Goal: Task Accomplishment & Management: Use online tool/utility

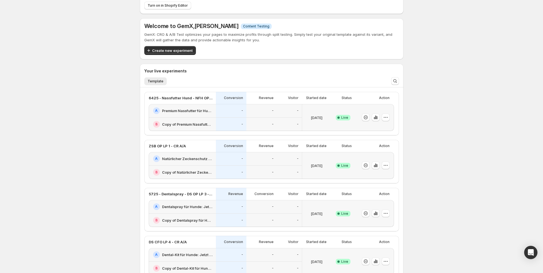
scroll to position [40, 0]
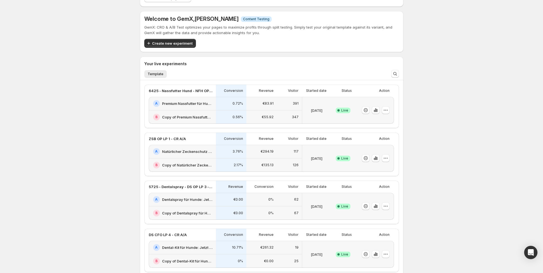
click at [246, 106] on div "0.72%" at bounding box center [231, 104] width 31 height 14
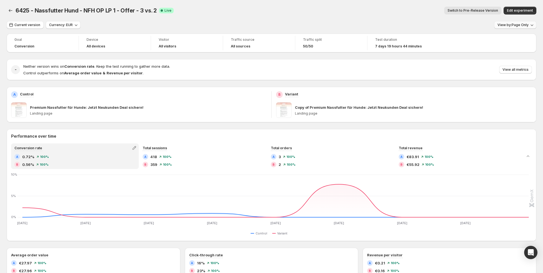
click at [525, 22] on button "View by: Page Only" at bounding box center [515, 25] width 42 height 8
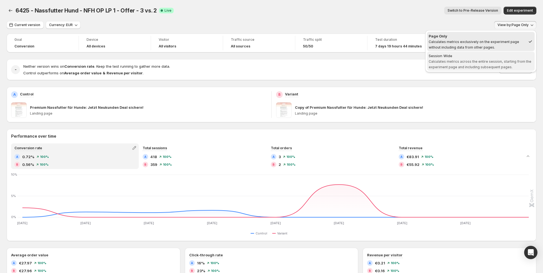
click at [511, 57] on div "Session Wide" at bounding box center [480, 56] width 104 height 6
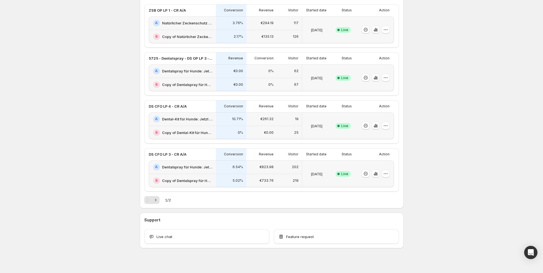
scroll to position [173, 0]
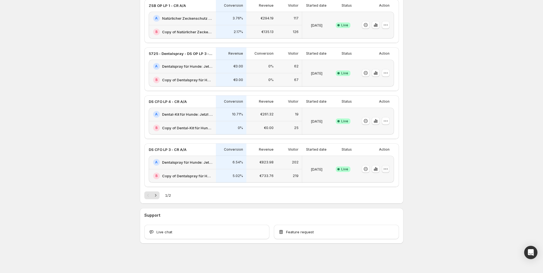
click at [386, 170] on icon "button" at bounding box center [386, 169] width 6 height 6
click at [302, 162] on div "[DATE]" at bounding box center [316, 169] width 29 height 27
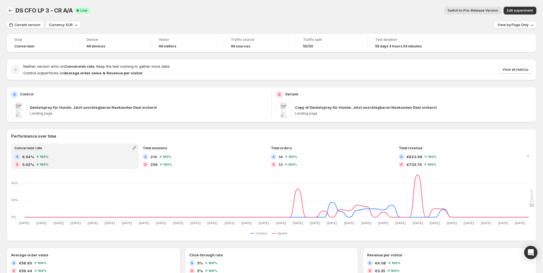
click at [9, 11] on icon "Back" at bounding box center [11, 11] width 6 height 6
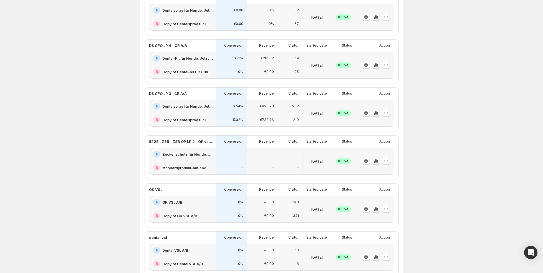
scroll to position [199, 0]
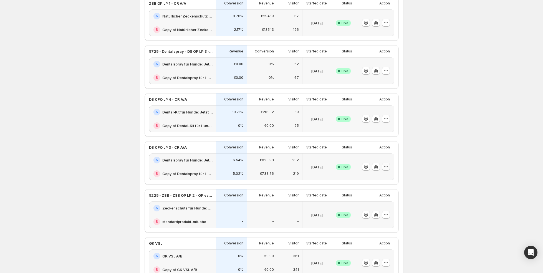
click at [384, 167] on icon "button" at bounding box center [386, 167] width 6 height 6
click at [380, 175] on span "Edit" at bounding box center [391, 178] width 58 height 6
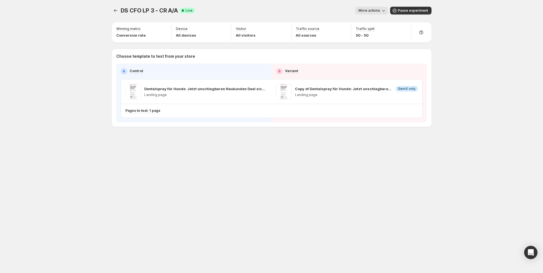
click at [377, 9] on span "More actions" at bounding box center [369, 10] width 22 height 4
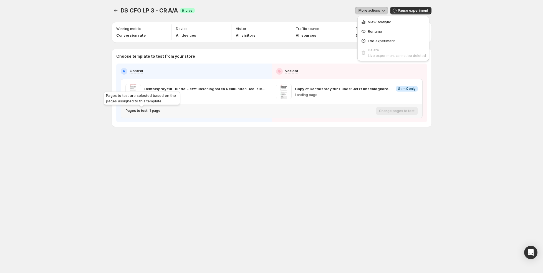
click at [145, 111] on p "Pages to test: 1 page" at bounding box center [142, 110] width 35 height 4
click at [229, 139] on icon "Search for and select a customer segment" at bounding box center [229, 139] width 6 height 6
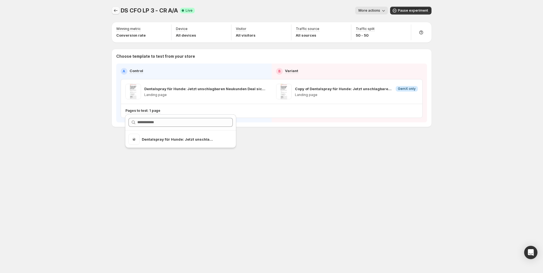
click at [116, 11] on icon "Experiments" at bounding box center [116, 11] width 6 height 6
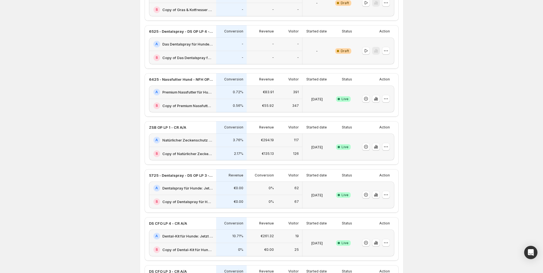
scroll to position [72, 0]
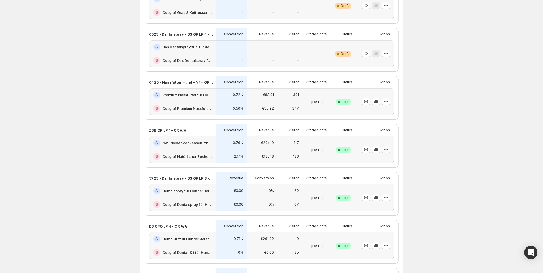
click at [387, 150] on icon "button" at bounding box center [386, 150] width 6 height 6
click at [381, 161] on span "Edit" at bounding box center [391, 161] width 58 height 6
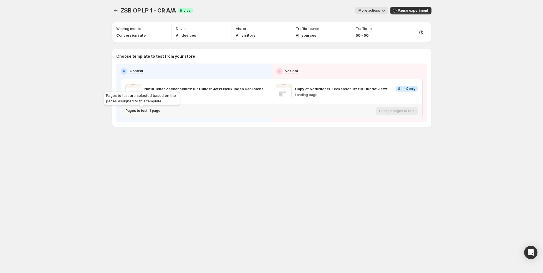
click at [158, 111] on p "Pages to test: 1 page" at bounding box center [142, 110] width 35 height 4
click at [228, 139] on icon "Search for and select a customer segment" at bounding box center [229, 139] width 6 height 6
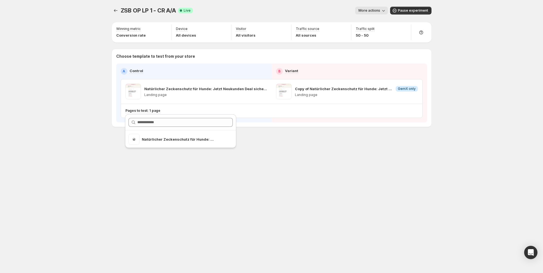
click at [295, 152] on div "ZSB OP LP 1 - CR A/A. This page is ready ZSB OP LP 1 - CR A/A Success Complete …" at bounding box center [271, 78] width 333 height 157
click at [263, 92] on icon "button" at bounding box center [263, 92] width 6 height 6
click at [116, 9] on icon "Experiments" at bounding box center [116, 11] width 6 height 6
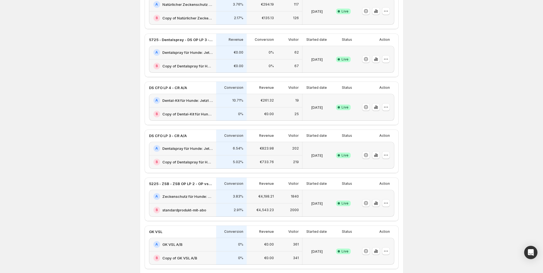
scroll to position [212, 0]
click at [386, 153] on icon "button" at bounding box center [386, 154] width 6 height 6
click at [378, 162] on span "Edit" at bounding box center [391, 165] width 58 height 6
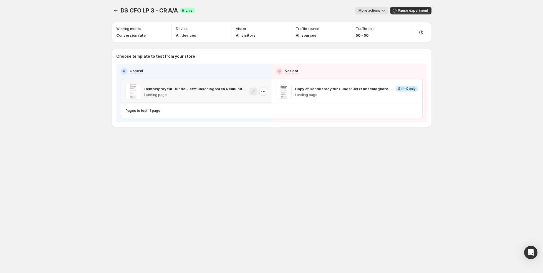
click at [262, 92] on icon "button" at bounding box center [263, 92] width 6 height 6
click at [414, 93] on icon "button" at bounding box center [414, 92] width 6 height 6
click at [307, 171] on div "DS CFO LP 3 - CR A/A. This page is ready DS CFO LP 3 - CR A/A Success Complete …" at bounding box center [271, 136] width 333 height 273
click at [118, 11] on button "Experiments" at bounding box center [116, 11] width 8 height 8
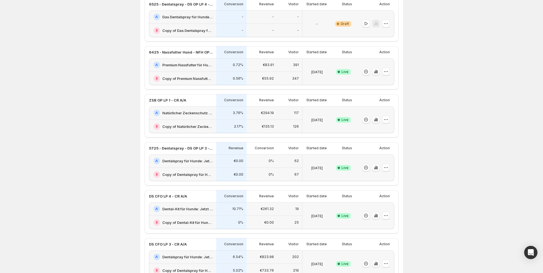
scroll to position [107, 0]
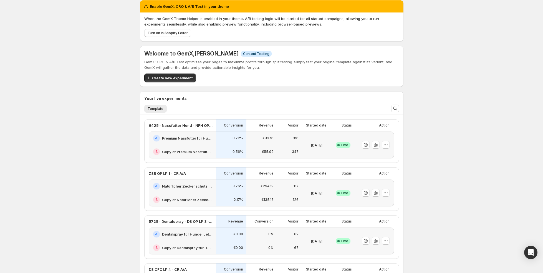
scroll to position [6, 0]
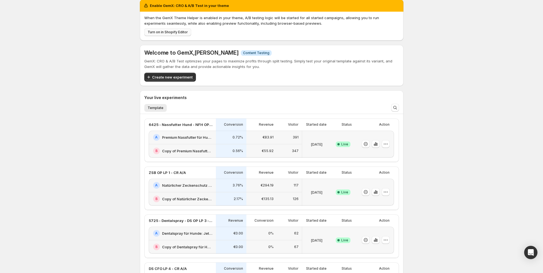
click at [172, 31] on span "Turn on in Shopify Editor" at bounding box center [168, 32] width 40 height 4
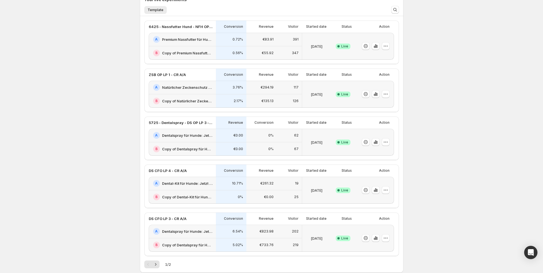
scroll to position [0, 0]
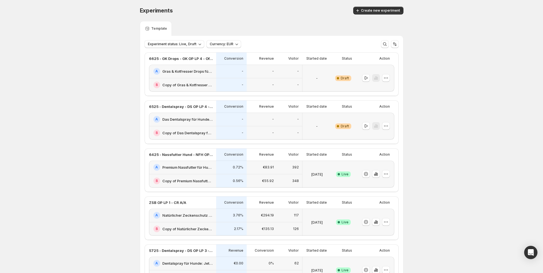
click at [231, 125] on div "-" at bounding box center [231, 120] width 31 height 14
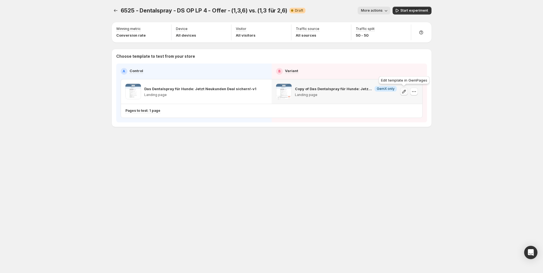
click at [405, 90] on icon "button" at bounding box center [404, 92] width 4 height 4
click at [404, 93] on icon "button" at bounding box center [404, 92] width 6 height 6
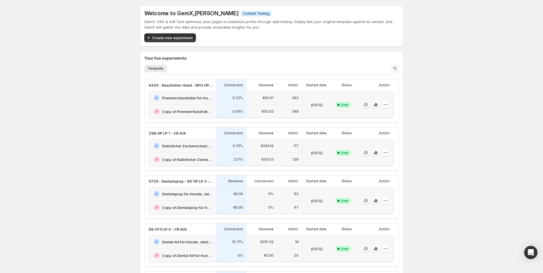
scroll to position [128, 0]
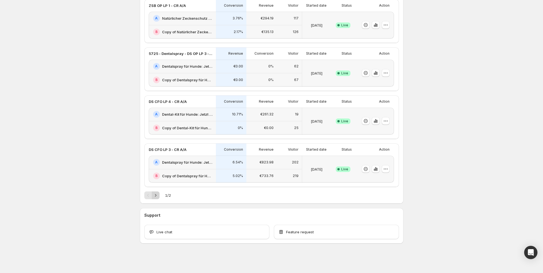
click at [156, 196] on icon "Next" at bounding box center [156, 195] width 6 height 6
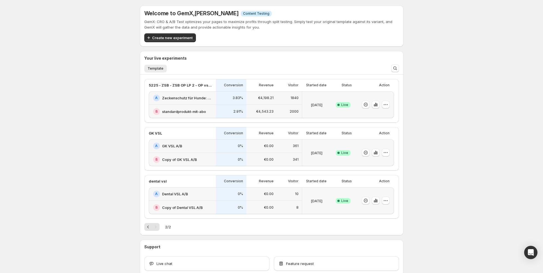
scroll to position [32, 0]
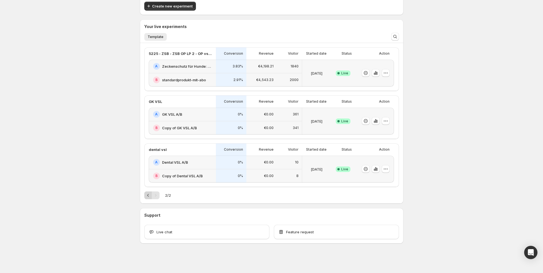
click at [147, 194] on icon "Previous" at bounding box center [148, 195] width 6 height 6
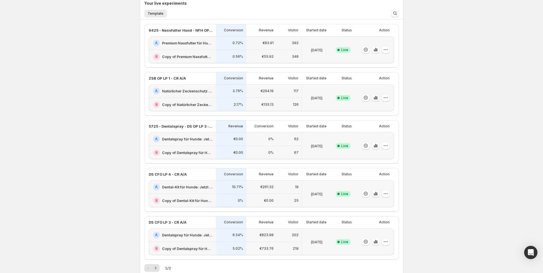
scroll to position [0, 0]
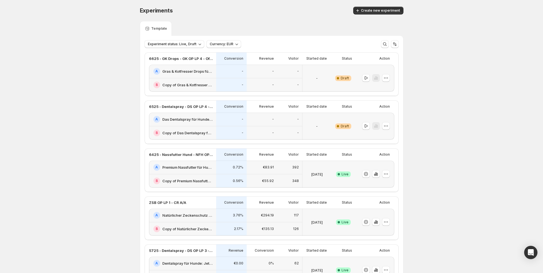
click at [254, 82] on div "-" at bounding box center [262, 85] width 24 height 7
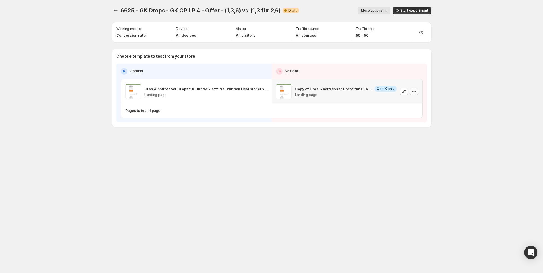
click at [416, 92] on icon "button" at bounding box center [414, 92] width 6 height 6
click at [403, 92] on icon "button" at bounding box center [404, 92] width 6 height 6
